Goal: Transaction & Acquisition: Purchase product/service

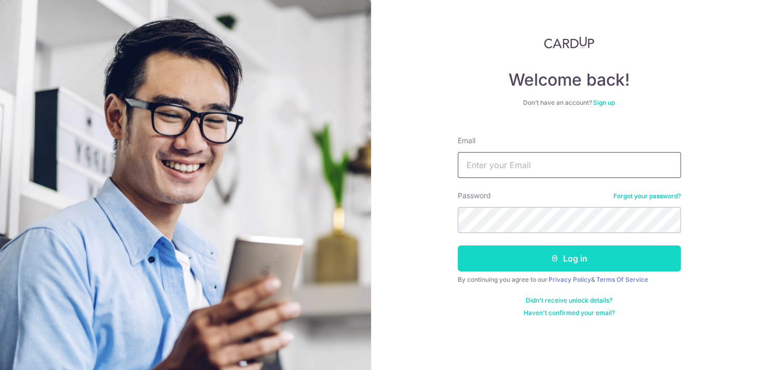
type input "[EMAIL_ADDRESS][DOMAIN_NAME]"
click at [531, 253] on button "Log in" at bounding box center [568, 258] width 223 height 26
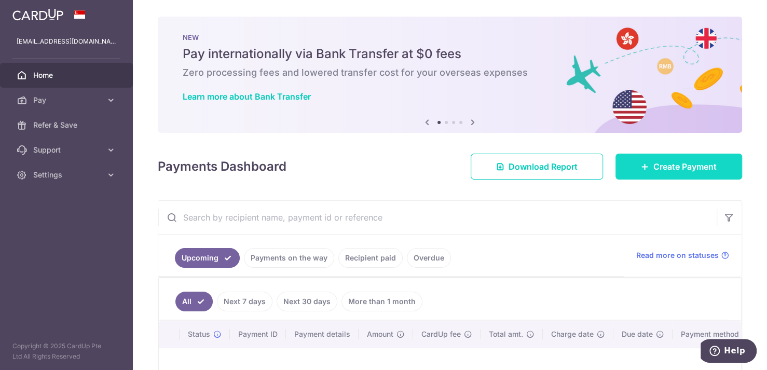
click at [653, 161] on span "Create Payment" at bounding box center [684, 166] width 63 height 12
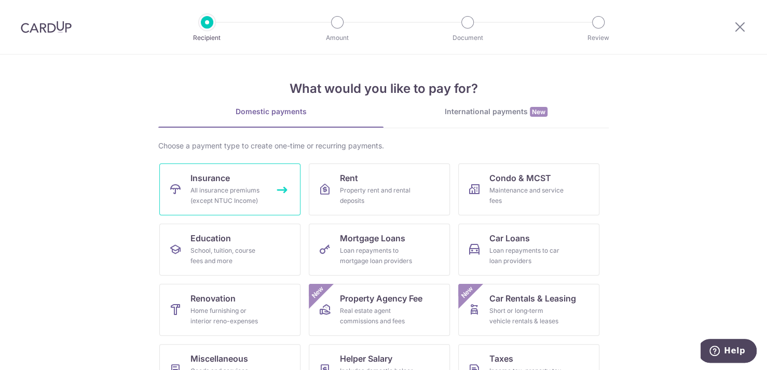
click at [237, 187] on div "All insurance premiums (except NTUC Income)" at bounding box center [227, 195] width 75 height 21
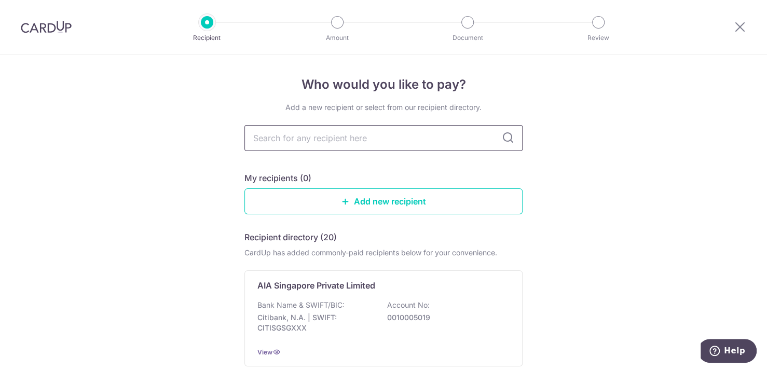
click at [325, 140] on input "text" at bounding box center [383, 138] width 278 height 26
click at [335, 141] on input "text" at bounding box center [383, 138] width 278 height 26
click at [411, 199] on link "Add new recipient" at bounding box center [383, 201] width 278 height 26
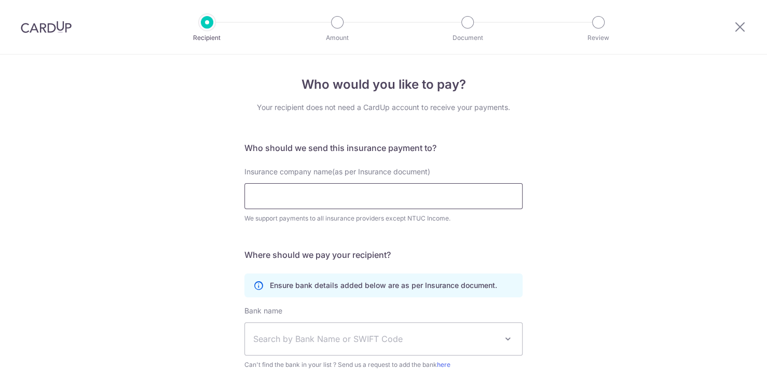
click at [318, 199] on input "Insurance company name(as per Insurance document)" at bounding box center [383, 196] width 278 height 26
type input "great eastern"
click button "Submit Request" at bounding box center [0, 0] width 0 height 0
click at [349, 202] on input "great eastern" at bounding box center [383, 196] width 278 height 26
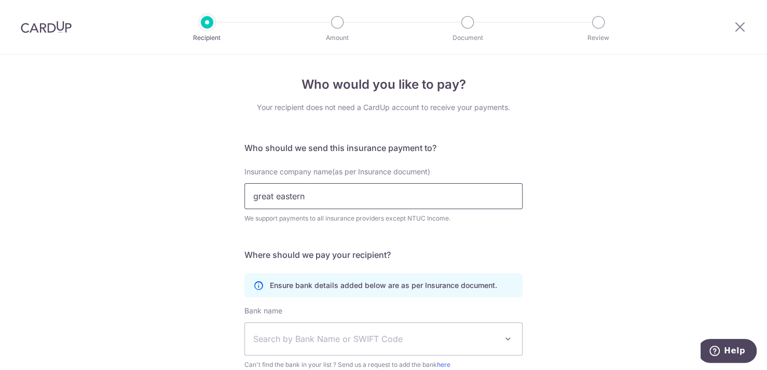
click at [349, 202] on input "great eastern" at bounding box center [383, 196] width 278 height 26
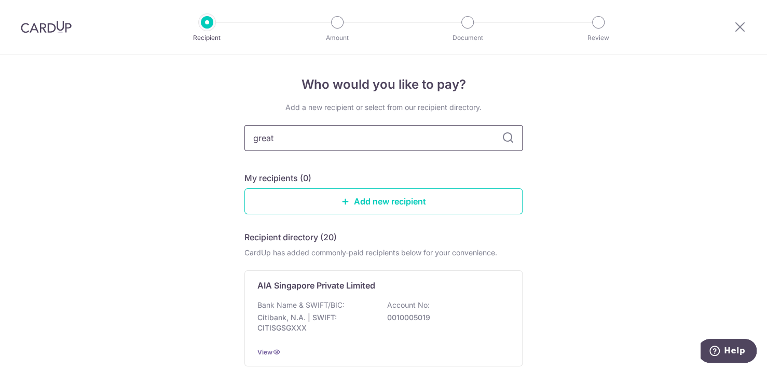
type input "great"
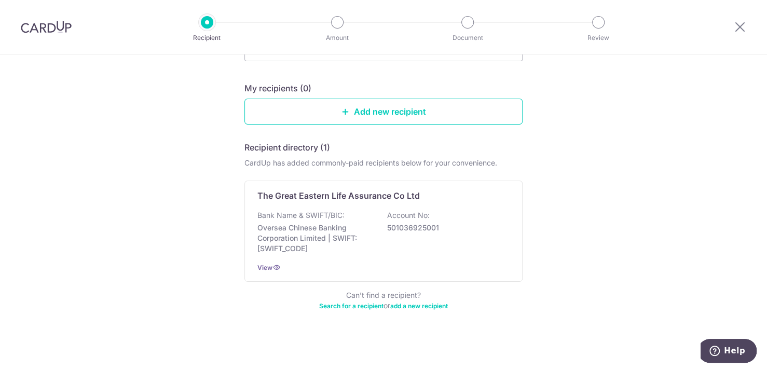
scroll to position [91, 0]
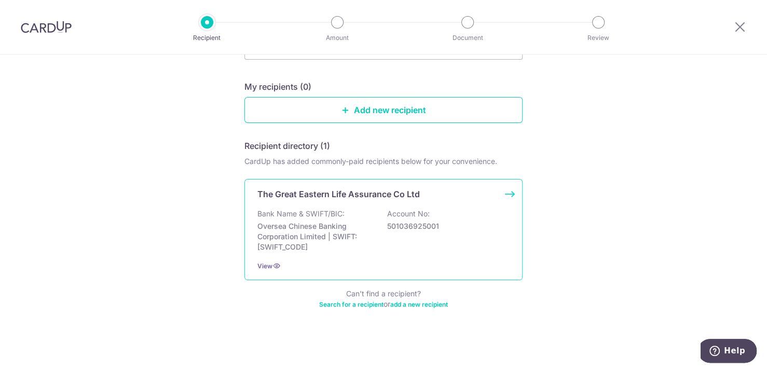
click at [372, 211] on div "Bank Name & SWIFT/BIC: Oversea Chinese Banking Corporation Limited | SWIFT: OCB…" at bounding box center [383, 231] width 252 height 44
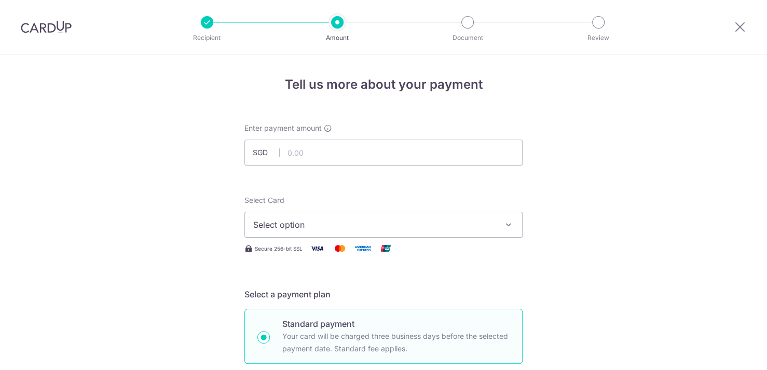
click at [320, 159] on input "text" at bounding box center [383, 153] width 278 height 26
type input "628.90"
click at [413, 223] on span "Select option" at bounding box center [374, 224] width 242 height 12
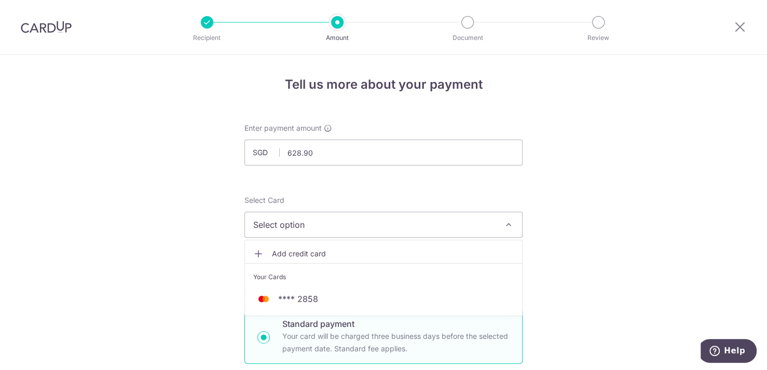
click at [313, 249] on span "Add credit card" at bounding box center [393, 253] width 242 height 10
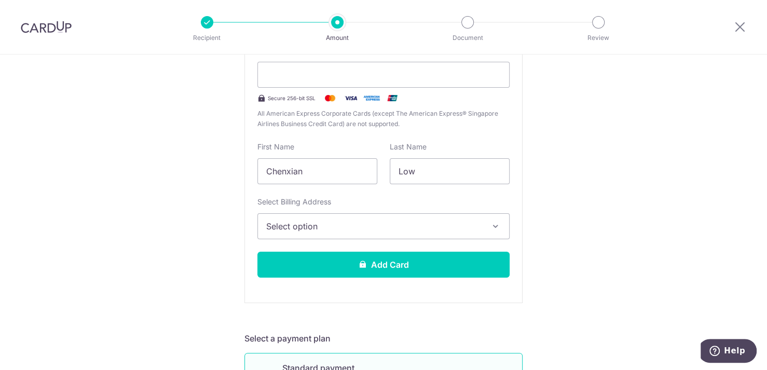
scroll to position [311, 0]
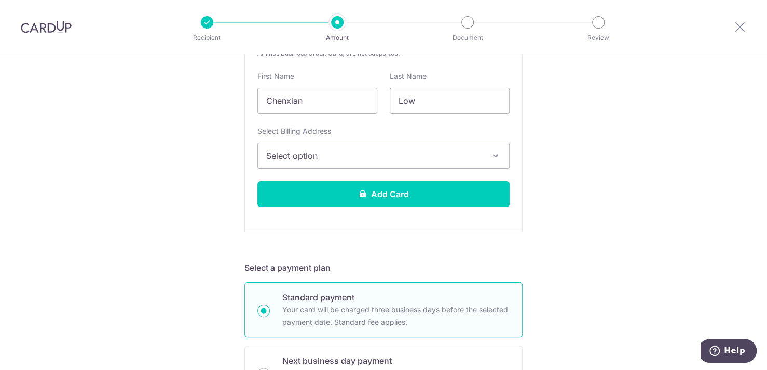
click at [317, 155] on span "Select option" at bounding box center [374, 155] width 216 height 12
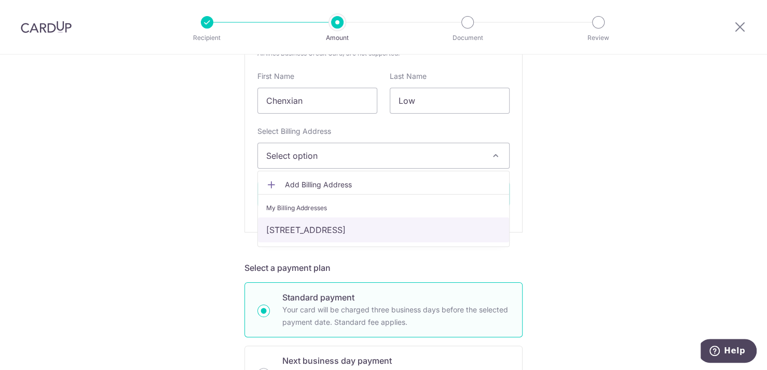
click at [306, 226] on link "18 Aroozoo Avenue, Singapore, Singapore-539829" at bounding box center [383, 229] width 251 height 25
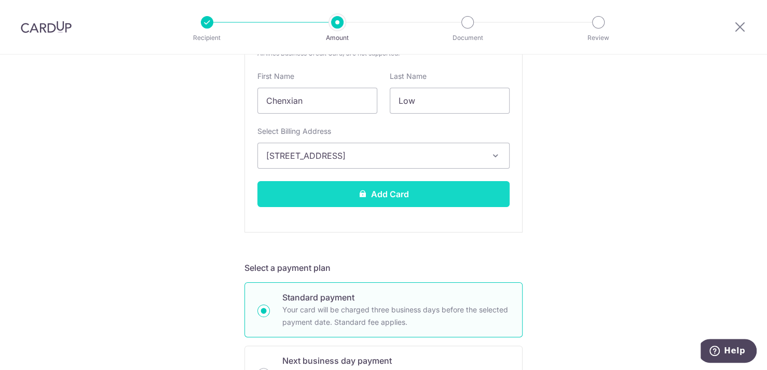
click at [366, 193] on button "Add Card" at bounding box center [383, 194] width 252 height 26
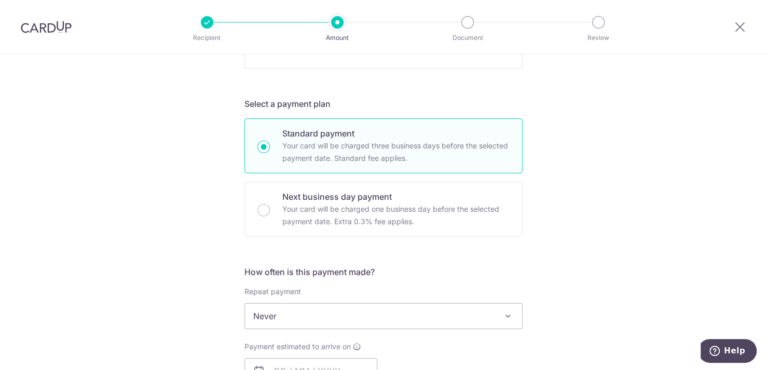
scroll to position [519, 0]
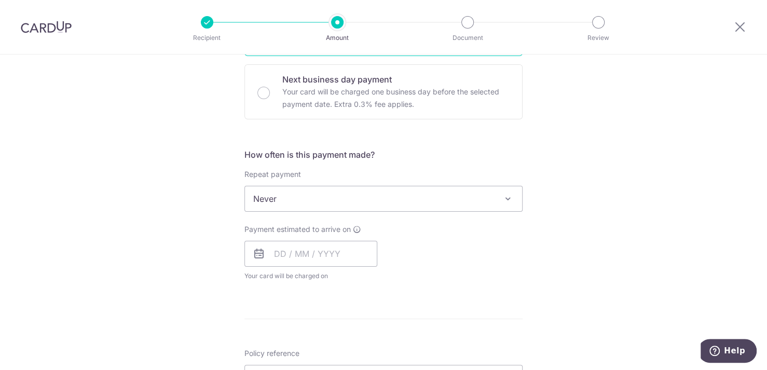
scroll to position [311, 0]
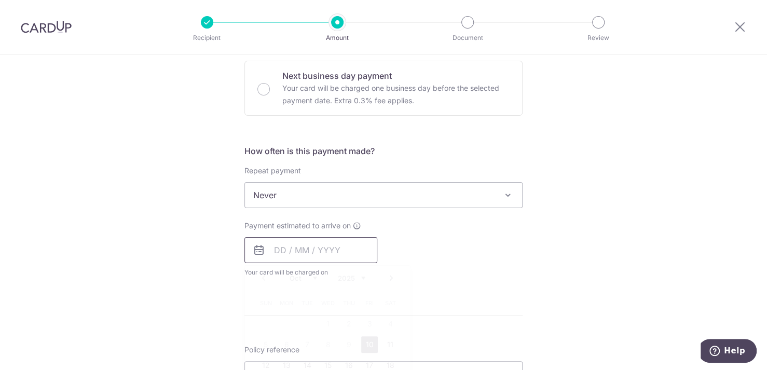
click at [281, 251] on input "text" at bounding box center [310, 250] width 133 height 26
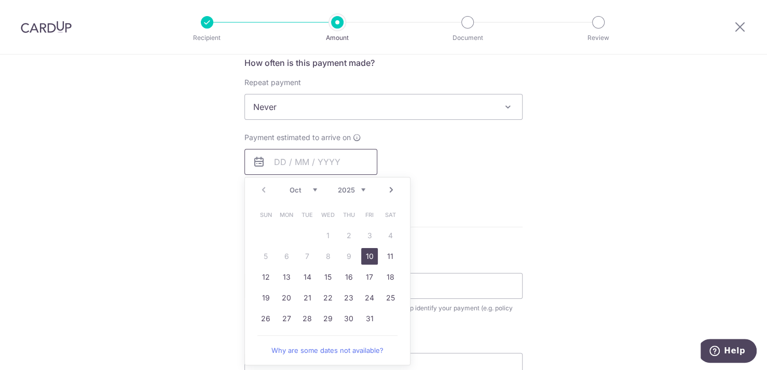
scroll to position [415, 0]
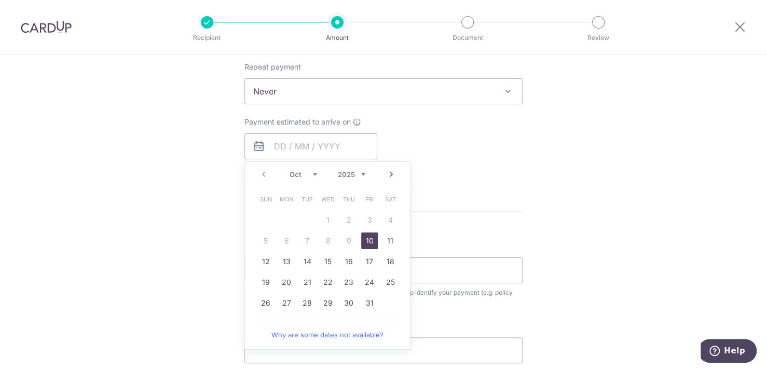
click at [367, 238] on link "10" at bounding box center [369, 240] width 17 height 17
type input "[DATE]"
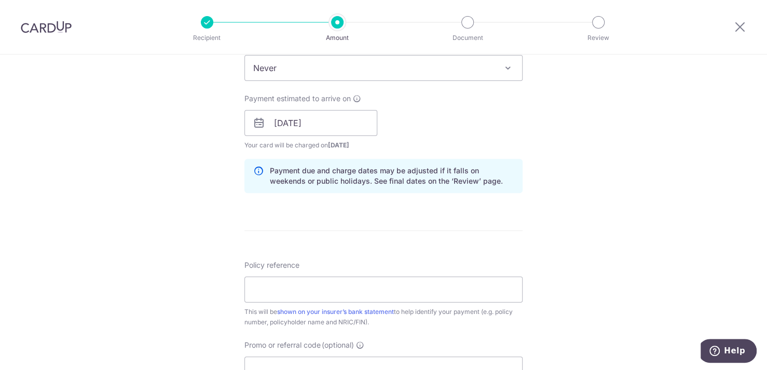
scroll to position [519, 0]
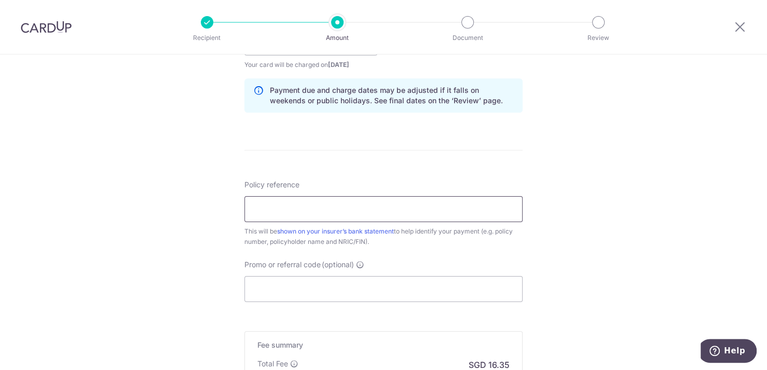
click at [298, 211] on input "Policy reference" at bounding box center [383, 209] width 278 height 26
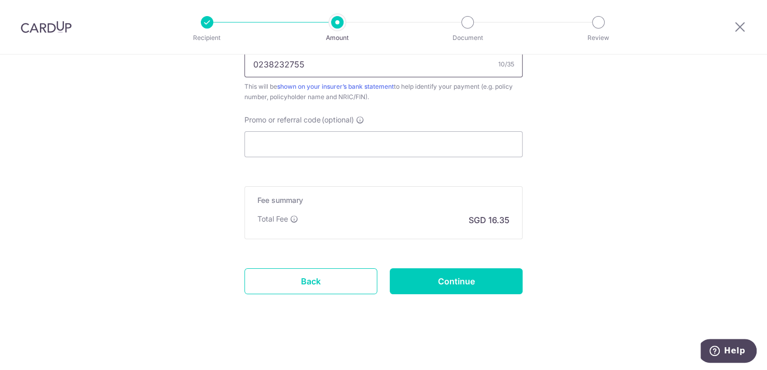
type input "0238232755"
click at [475, 273] on input "Continue" at bounding box center [456, 281] width 133 height 26
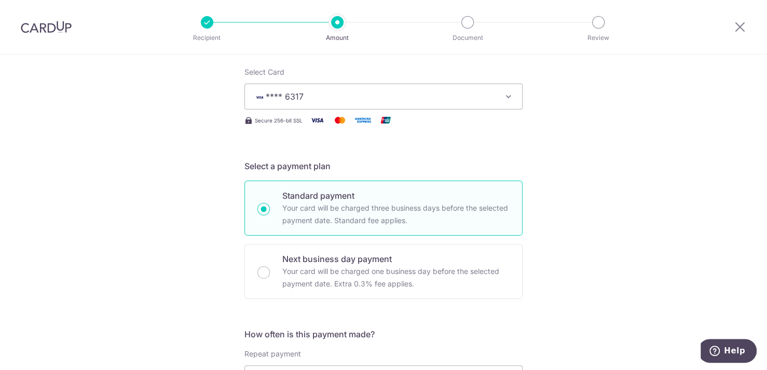
scroll to position [41, 0]
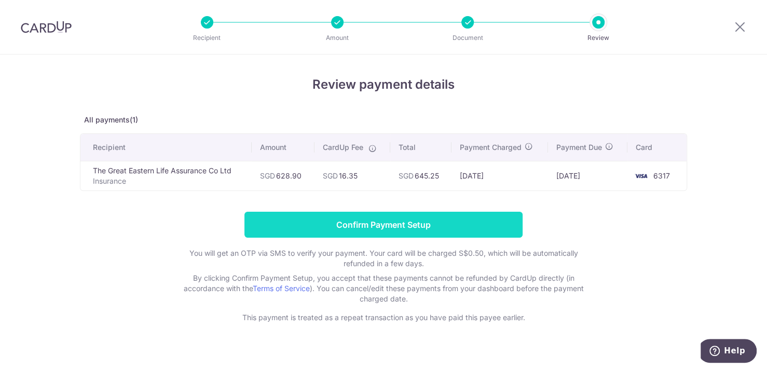
click at [430, 226] on input "Confirm Payment Setup" at bounding box center [383, 225] width 278 height 26
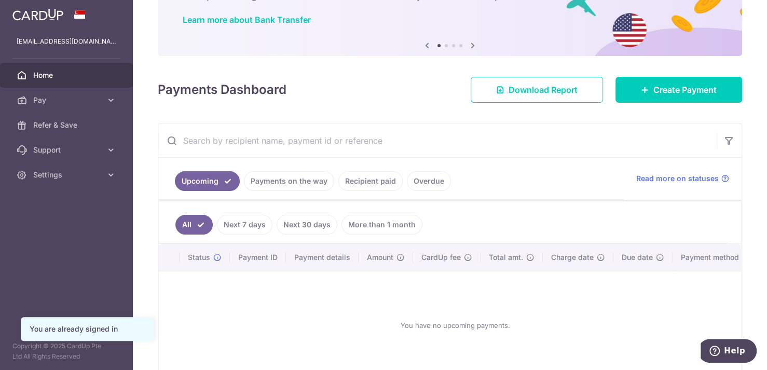
scroll to position [104, 0]
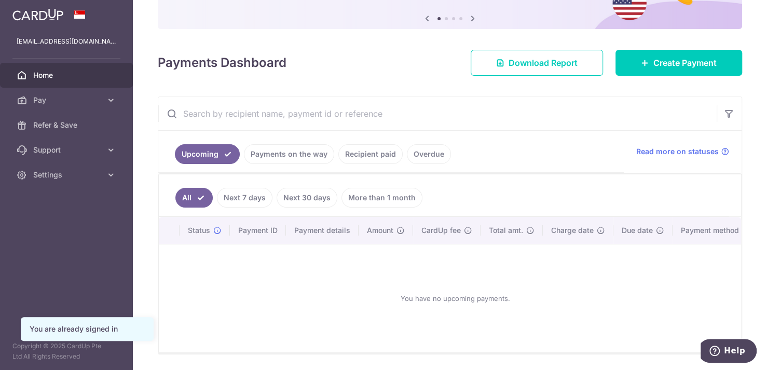
click at [418, 154] on link "Overdue" at bounding box center [429, 154] width 44 height 20
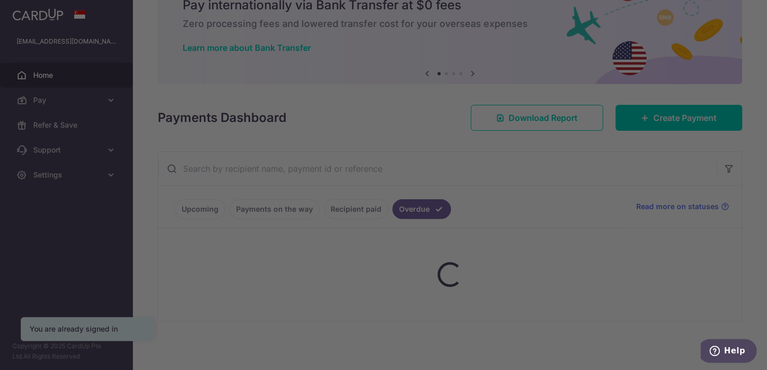
scroll to position [96, 0]
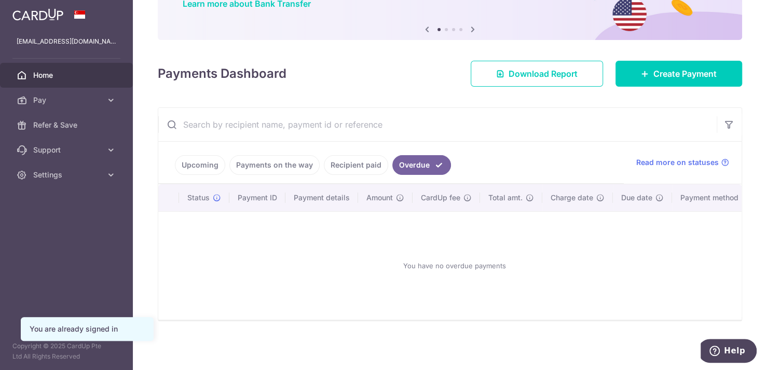
click at [279, 163] on link "Payments on the way" at bounding box center [274, 165] width 90 height 20
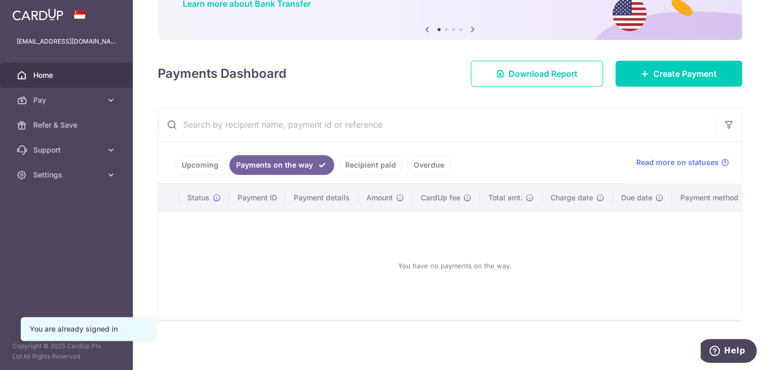
click at [202, 163] on link "Upcoming" at bounding box center [200, 165] width 50 height 20
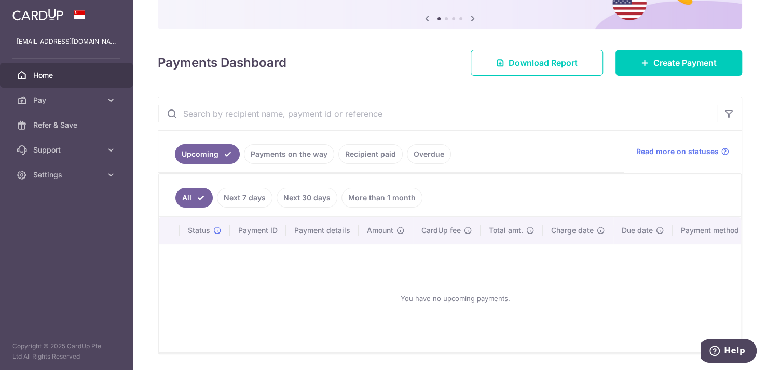
click at [365, 152] on link "Recipient paid" at bounding box center [370, 154] width 64 height 20
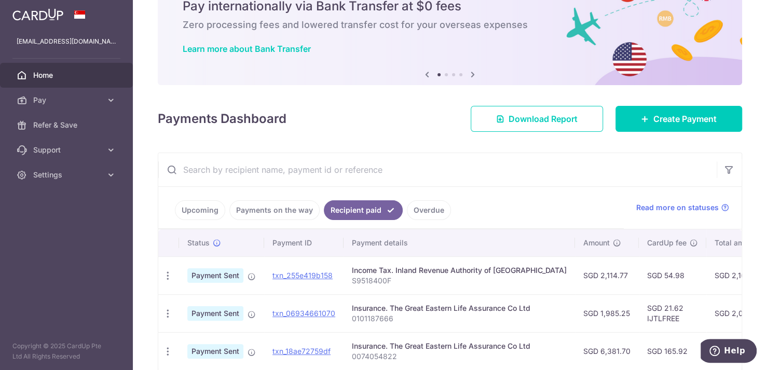
scroll to position [101, 0]
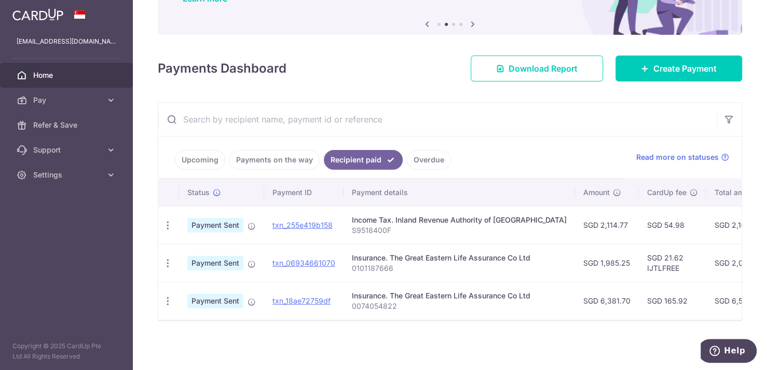
click at [200, 154] on link "Upcoming" at bounding box center [200, 160] width 50 height 20
